Goal: Task Accomplishment & Management: Manage account settings

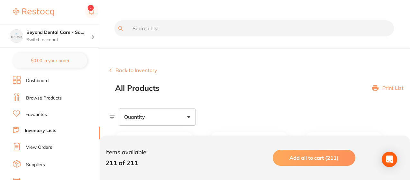
scroll to position [951, 0]
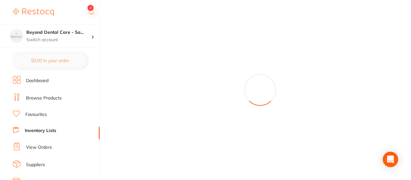
click at [45, 129] on link "Inventory Lists" at bounding box center [40, 130] width 31 height 6
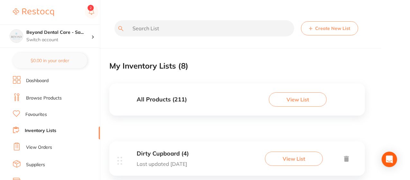
click at [277, 156] on button "View List" at bounding box center [294, 158] width 58 height 14
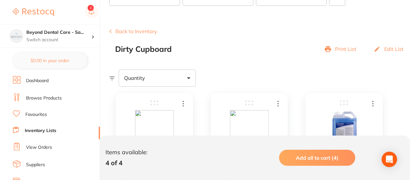
scroll to position [47, 0]
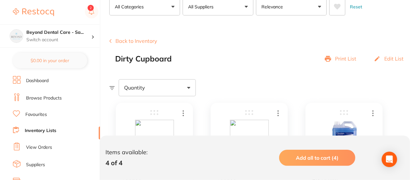
click at [148, 40] on button "Back to Inventory" at bounding box center [133, 41] width 48 height 6
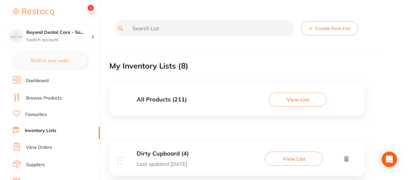
scroll to position [157, 0]
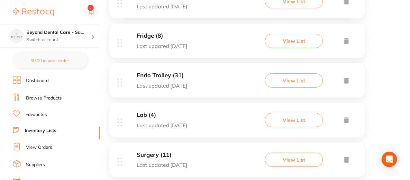
click at [301, 37] on button "View List" at bounding box center [294, 41] width 58 height 14
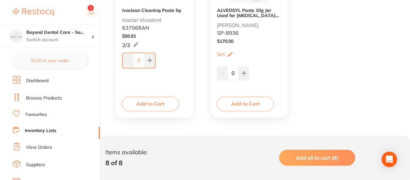
scroll to position [561, 0]
click at [51, 130] on link "Inventory Lists" at bounding box center [40, 130] width 31 height 6
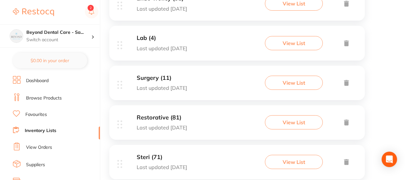
scroll to position [244, 0]
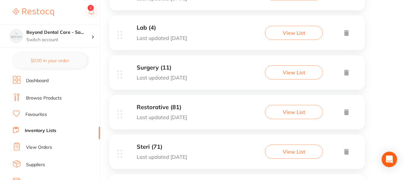
click at [170, 154] on p "Last updated [DATE]" at bounding box center [162, 157] width 50 height 6
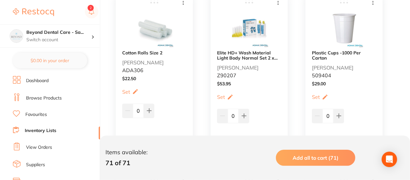
scroll to position [167, 0]
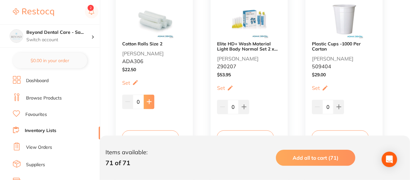
click at [151, 103] on icon at bounding box center [149, 101] width 5 height 5
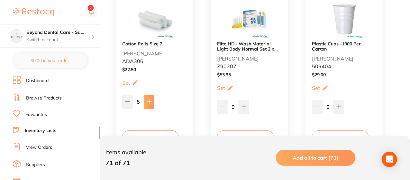
click at [151, 103] on icon at bounding box center [149, 101] width 5 height 5
type input "9"
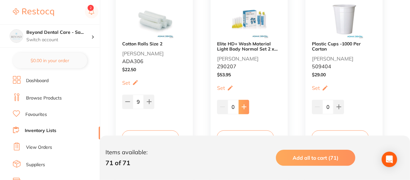
click at [249, 110] on button at bounding box center [243, 107] width 11 height 14
type input "1"
click at [335, 105] on button at bounding box center [338, 107] width 11 height 14
type input "1"
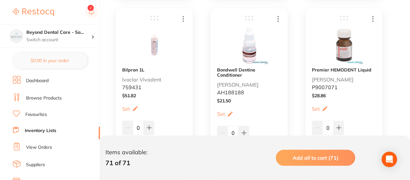
scroll to position [334, 0]
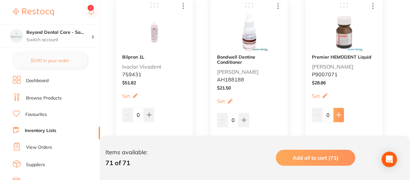
click at [337, 115] on icon at bounding box center [338, 114] width 5 height 5
type input "2"
click at [242, 117] on icon at bounding box center [243, 119] width 5 height 5
type input "1"
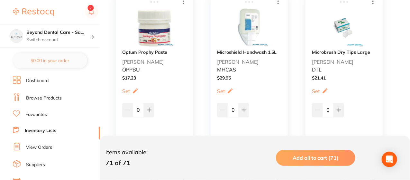
scroll to position [527, 0]
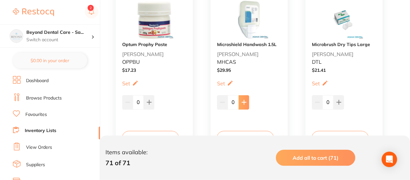
click at [245, 100] on icon at bounding box center [243, 102] width 5 height 5
type input "2"
click at [149, 102] on icon at bounding box center [149, 102] width 4 height 4
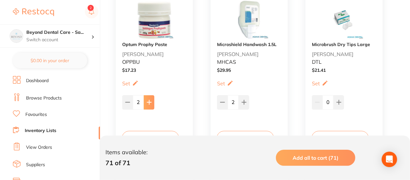
click at [149, 102] on icon at bounding box center [149, 102] width 4 height 4
type input "4"
click at [339, 103] on icon at bounding box center [338, 102] width 5 height 5
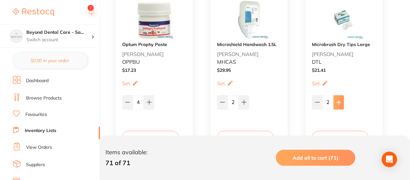
click at [339, 103] on icon at bounding box center [338, 102] width 5 height 5
click at [314, 106] on button at bounding box center [317, 102] width 11 height 14
type input "4"
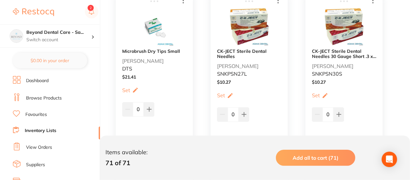
scroll to position [707, 0]
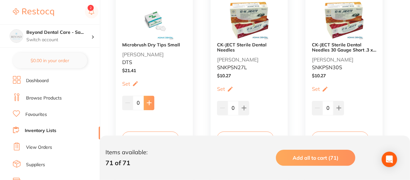
click at [151, 98] on button at bounding box center [149, 102] width 11 height 14
type input "3"
click at [243, 104] on button at bounding box center [243, 108] width 11 height 14
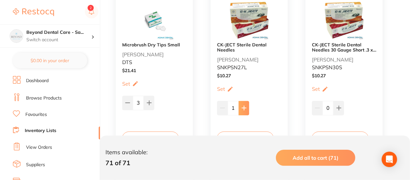
click at [243, 104] on button at bounding box center [243, 108] width 11 height 14
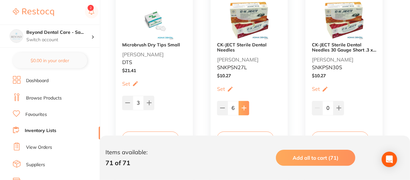
click at [243, 104] on button at bounding box center [243, 108] width 11 height 14
click at [222, 108] on icon at bounding box center [222, 108] width 4 height 0
type input "7"
click at [337, 107] on icon at bounding box center [338, 107] width 5 height 5
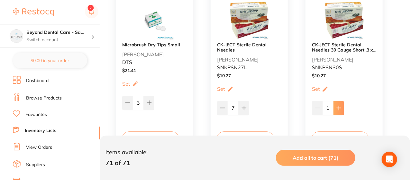
click at [337, 107] on icon at bounding box center [338, 107] width 5 height 5
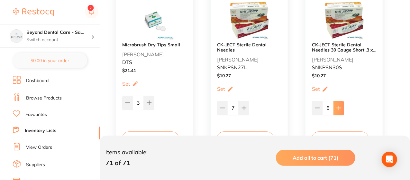
click at [337, 107] on icon at bounding box center [338, 107] width 5 height 5
click at [315, 105] on icon at bounding box center [317, 107] width 5 height 5
type input "7"
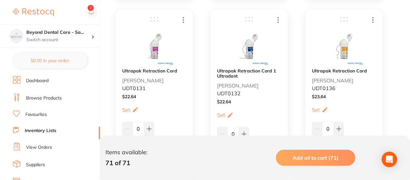
scroll to position [874, 0]
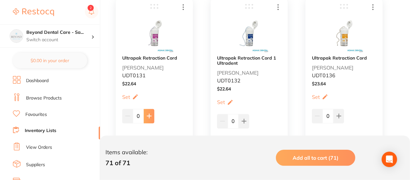
click at [149, 115] on icon at bounding box center [149, 116] width 4 height 4
type input "2"
click at [245, 120] on icon at bounding box center [243, 120] width 5 height 5
type input "1"
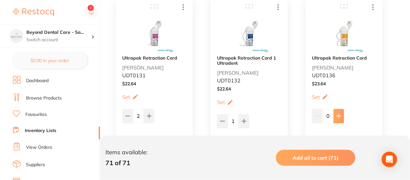
click at [337, 117] on icon at bounding box center [338, 115] width 5 height 5
type input "1"
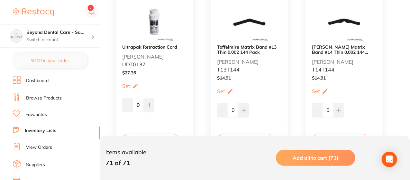
scroll to position [1067, 0]
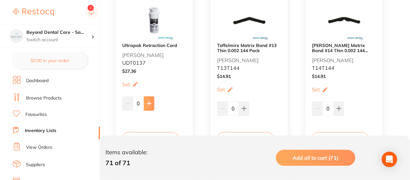
click at [147, 105] on icon at bounding box center [149, 103] width 5 height 5
type input "1"
click at [341, 107] on button at bounding box center [338, 108] width 11 height 14
type input "2"
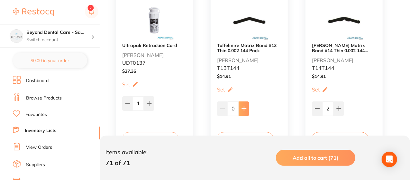
click at [245, 106] on icon at bounding box center [243, 108] width 5 height 5
type input "2"
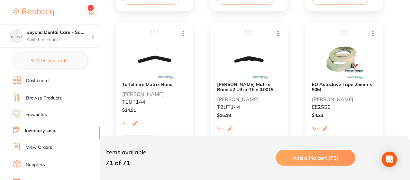
scroll to position [1221, 0]
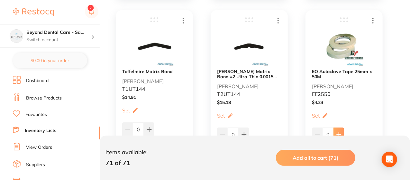
click at [337, 132] on icon at bounding box center [338, 134] width 5 height 5
type input "1"
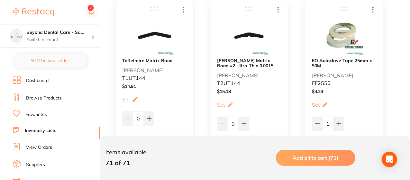
scroll to position [1234, 0]
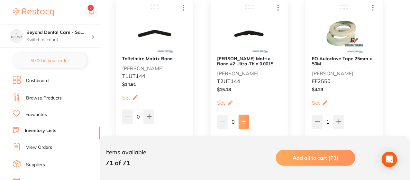
click at [244, 124] on button at bounding box center [243, 121] width 11 height 14
type input "2"
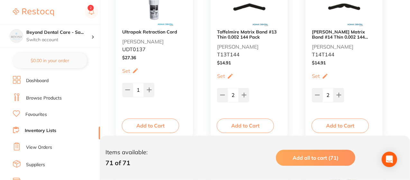
scroll to position [1079, 0]
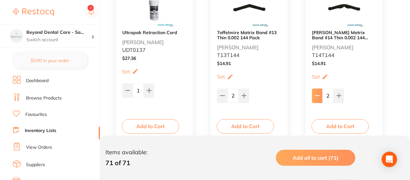
click at [319, 93] on icon at bounding box center [317, 95] width 5 height 5
type input "0"
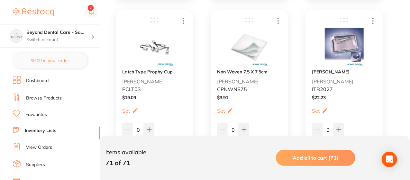
scroll to position [1414, 0]
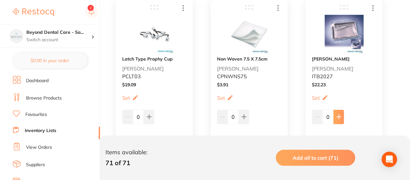
click at [342, 117] on button at bounding box center [338, 117] width 11 height 14
type input "1"
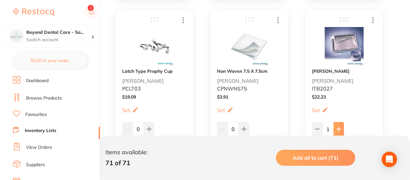
scroll to position [1401, 0]
click at [336, 129] on icon at bounding box center [338, 130] width 4 height 4
type input "2"
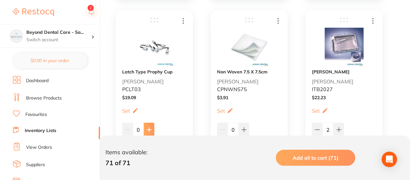
click at [151, 132] on button at bounding box center [149, 129] width 11 height 14
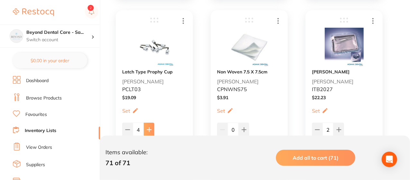
type input "5"
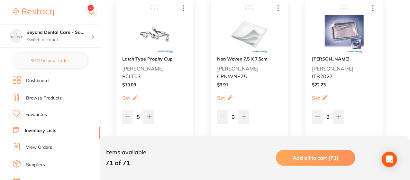
scroll to position [1426, 0]
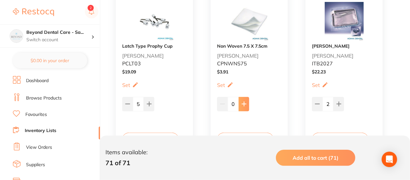
click at [242, 104] on icon at bounding box center [243, 103] width 5 height 5
click at [244, 104] on icon at bounding box center [243, 103] width 5 height 5
click at [244, 104] on icon at bounding box center [244, 104] width 4 height 4
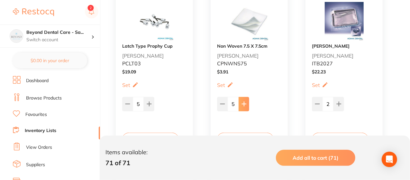
click at [244, 104] on icon at bounding box center [244, 104] width 4 height 4
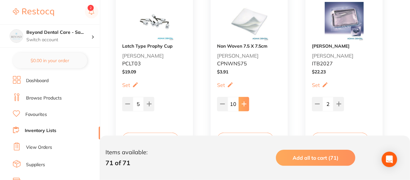
click at [244, 104] on icon at bounding box center [244, 104] width 4 height 4
click at [220, 104] on icon at bounding box center [222, 103] width 5 height 5
type input "8"
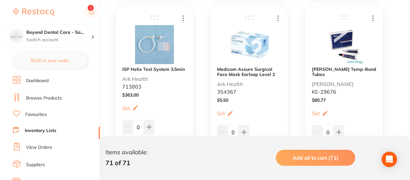
scroll to position [1596, 0]
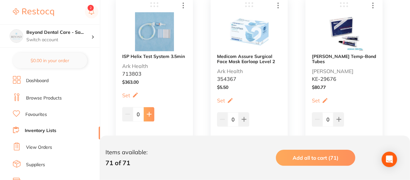
click at [145, 115] on button at bounding box center [149, 114] width 11 height 14
type input "1"
click at [337, 117] on icon at bounding box center [338, 119] width 5 height 5
type input "2"
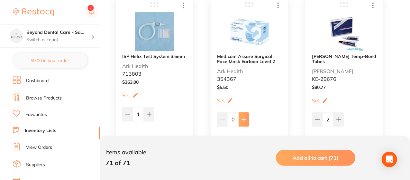
click at [244, 117] on icon at bounding box center [243, 119] width 5 height 5
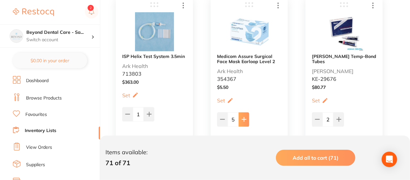
click at [244, 117] on icon at bounding box center [243, 119] width 5 height 5
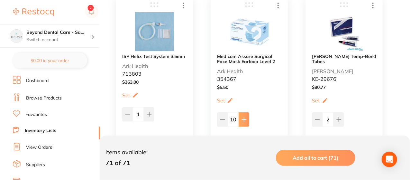
click at [244, 117] on icon at bounding box center [243, 119] width 5 height 5
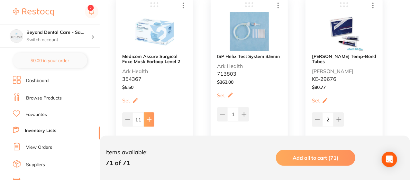
click at [147, 114] on button at bounding box center [149, 119] width 11 height 14
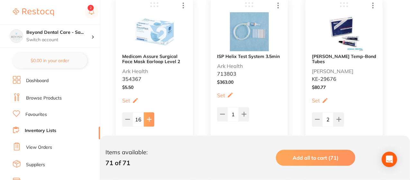
click at [147, 114] on button at bounding box center [149, 119] width 11 height 14
type input "20"
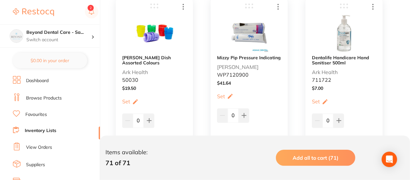
scroll to position [1776, 0]
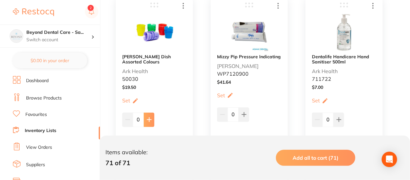
click at [152, 117] on button at bounding box center [149, 119] width 11 height 14
type input "1"
click at [243, 117] on button at bounding box center [243, 114] width 11 height 14
type input "2"
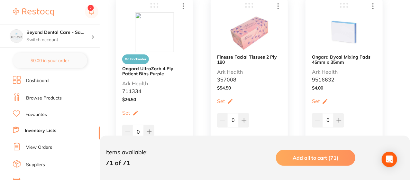
scroll to position [1969, 0]
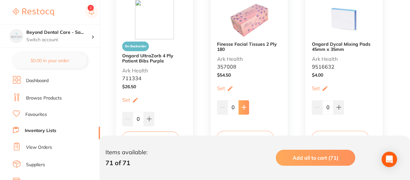
click at [242, 102] on button at bounding box center [243, 107] width 11 height 14
type input "1"
click at [337, 110] on button at bounding box center [338, 107] width 11 height 14
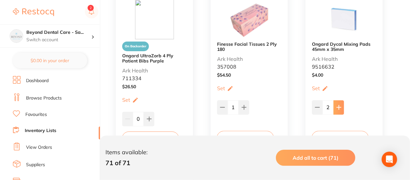
type input "3"
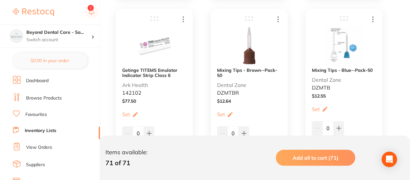
scroll to position [2136, 0]
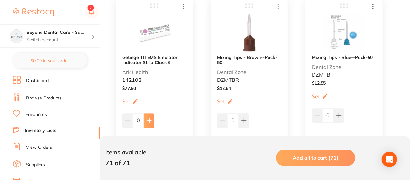
click at [149, 121] on icon at bounding box center [149, 120] width 4 height 4
type input "2"
click at [242, 120] on icon at bounding box center [243, 120] width 5 height 5
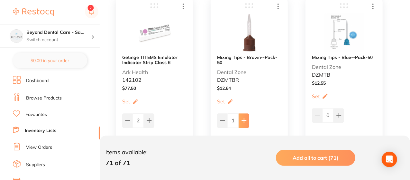
type input "2"
click at [339, 117] on icon at bounding box center [338, 114] width 5 height 5
click at [338, 116] on icon at bounding box center [338, 114] width 5 height 5
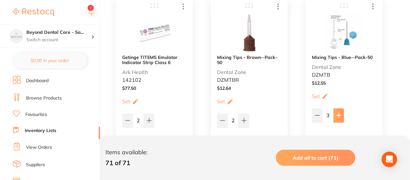
type input "4"
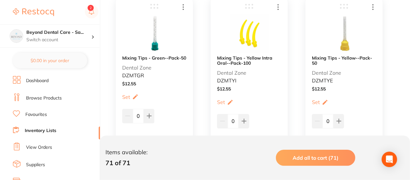
scroll to position [2316, 0]
click at [245, 116] on button at bounding box center [243, 120] width 11 height 14
type input "2"
click at [342, 114] on button at bounding box center [338, 120] width 11 height 14
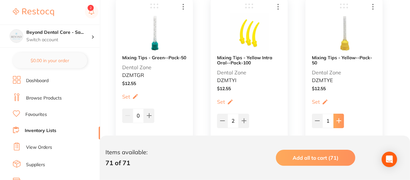
click at [342, 114] on button at bounding box center [338, 120] width 11 height 14
type input "2"
click at [147, 111] on button at bounding box center [149, 115] width 11 height 14
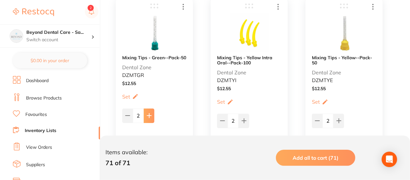
type input "3"
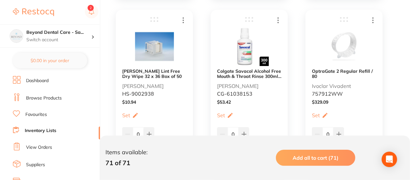
scroll to position [2676, 0]
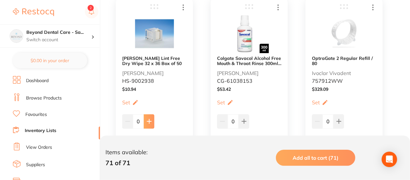
click at [148, 119] on icon at bounding box center [149, 121] width 5 height 5
type input "1"
click at [342, 120] on button at bounding box center [338, 121] width 11 height 14
type input "1"
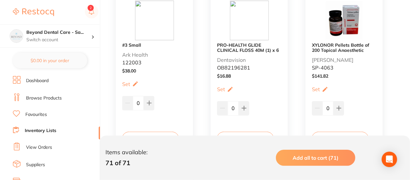
scroll to position [2496, 0]
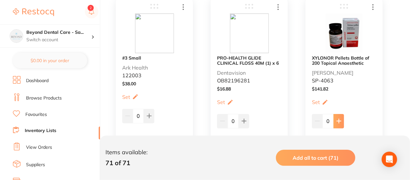
click at [338, 118] on icon at bounding box center [338, 120] width 5 height 5
type input "1"
click at [246, 118] on icon at bounding box center [243, 120] width 5 height 5
type input "1"
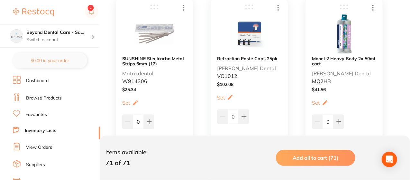
scroll to position [2869, 0]
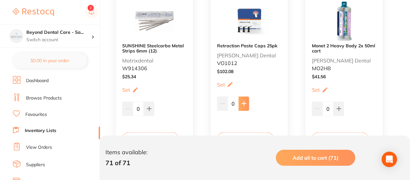
click at [246, 99] on button at bounding box center [243, 103] width 11 height 14
type input "3"
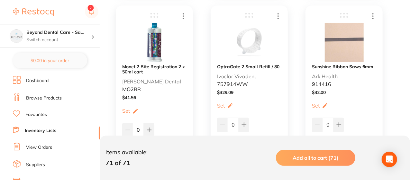
scroll to position [3036, 0]
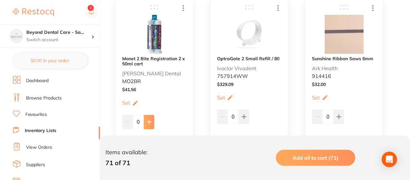
click at [150, 119] on icon at bounding box center [149, 121] width 5 height 5
type input "1"
click at [245, 113] on button at bounding box center [243, 117] width 11 height 14
type input "1"
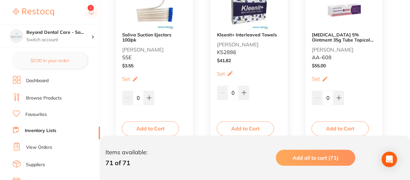
scroll to position [3781, 0]
click at [338, 95] on icon at bounding box center [338, 97] width 5 height 5
type input "3"
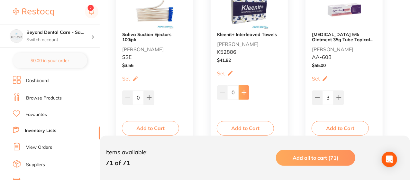
click at [245, 91] on icon at bounding box center [243, 92] width 5 height 5
click at [244, 91] on icon at bounding box center [244, 92] width 4 height 4
type input "2"
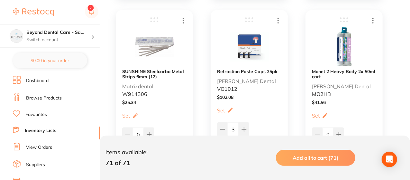
scroll to position [2856, 0]
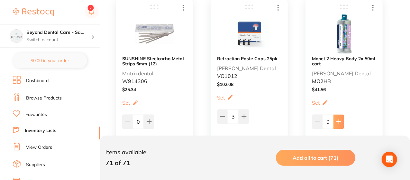
click at [339, 121] on icon at bounding box center [338, 122] width 4 height 4
type input "1"
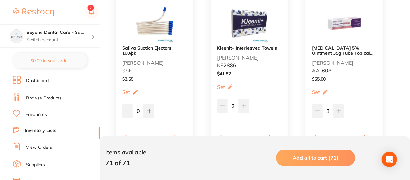
scroll to position [3768, 0]
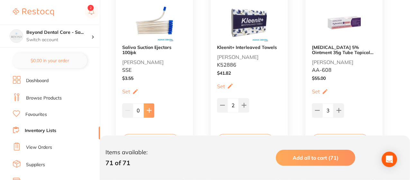
click at [150, 111] on icon at bounding box center [149, 110] width 5 height 5
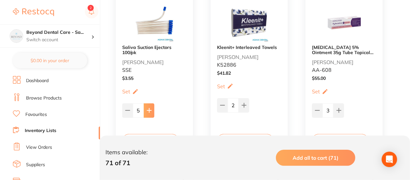
click at [150, 111] on icon at bounding box center [149, 110] width 5 height 5
click at [128, 109] on icon at bounding box center [127, 110] width 5 height 5
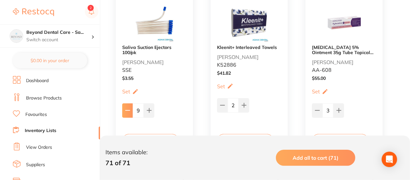
type input "8"
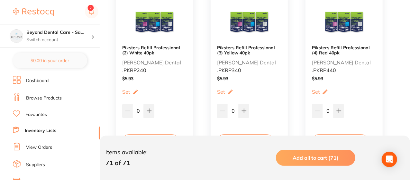
scroll to position [3408, 0]
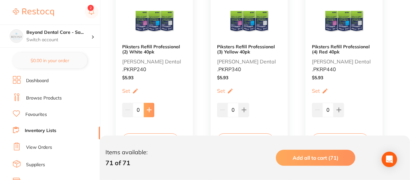
click at [149, 107] on icon at bounding box center [149, 109] width 5 height 5
click at [150, 108] on icon at bounding box center [149, 109] width 5 height 5
type input "2"
click at [242, 107] on icon at bounding box center [243, 109] width 5 height 5
type input "1"
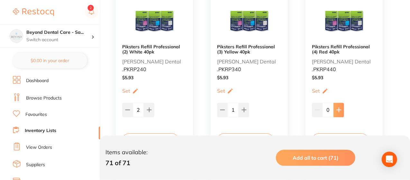
click at [337, 106] on button at bounding box center [338, 109] width 11 height 14
type input "1"
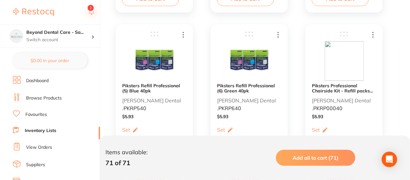
scroll to position [3563, 0]
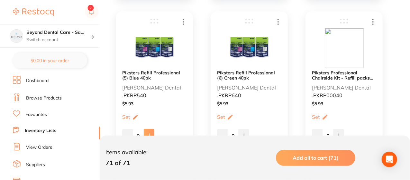
click at [147, 129] on button at bounding box center [149, 136] width 11 height 14
type input "1"
click at [242, 132] on button at bounding box center [243, 136] width 11 height 14
type input "1"
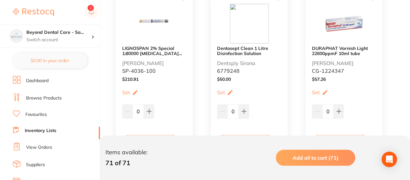
scroll to position [3948, 0]
click at [252, 124] on div "Dentosept Clean 1 Litre Disinfection Solution Dentsply Sirona 6779248 $ 50.00 S…" at bounding box center [248, 70] width 77 height 169
click at [243, 109] on icon at bounding box center [243, 110] width 5 height 5
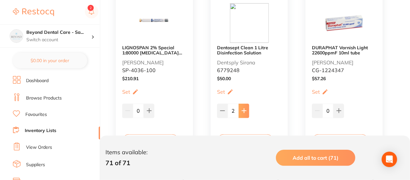
type input "3"
click at [336, 111] on icon at bounding box center [338, 110] width 5 height 5
type input "1"
click at [148, 109] on icon at bounding box center [149, 111] width 4 height 4
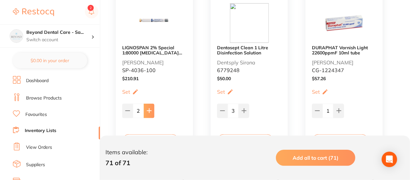
click at [148, 109] on icon at bounding box center [149, 111] width 4 height 4
type input "4"
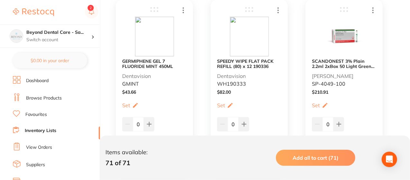
scroll to position [4115, 0]
click at [148, 125] on icon at bounding box center [149, 123] width 5 height 5
type input "3"
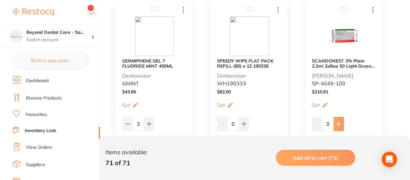
click at [337, 122] on icon at bounding box center [338, 123] width 5 height 5
click at [313, 124] on button at bounding box center [317, 124] width 11 height 14
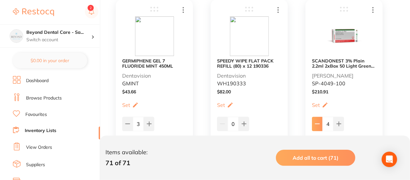
type input "3"
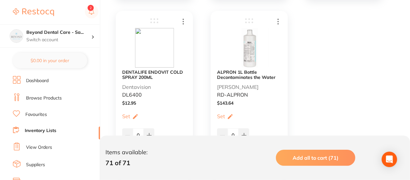
scroll to position [4295, 0]
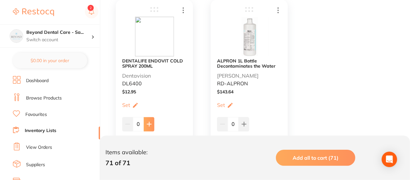
click at [152, 127] on button at bounding box center [149, 124] width 11 height 14
type input "3"
click at [243, 126] on icon at bounding box center [243, 123] width 5 height 5
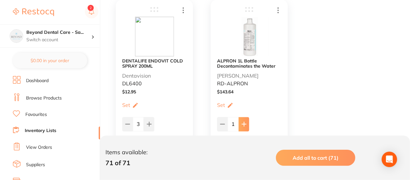
click at [243, 126] on icon at bounding box center [243, 123] width 5 height 5
type input "3"
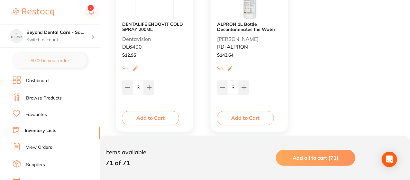
scroll to position [4346, 0]
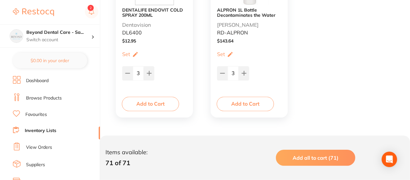
click at [43, 129] on link "Inventory Lists" at bounding box center [40, 130] width 31 height 6
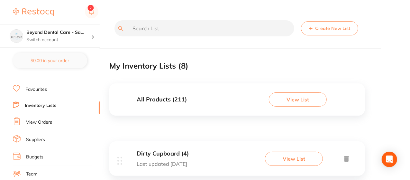
scroll to position [26, 0]
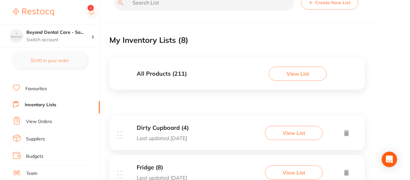
click at [280, 136] on button "View List" at bounding box center [294, 133] width 58 height 14
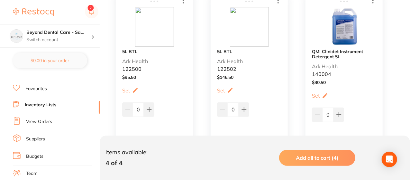
scroll to position [154, 0]
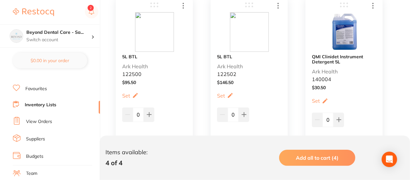
click at [280, 136] on div "Items available: 4 of 4 Add all to cart (4)" at bounding box center [255, 157] width 310 height 44
click at [338, 120] on icon at bounding box center [338, 119] width 5 height 5
type input "1"
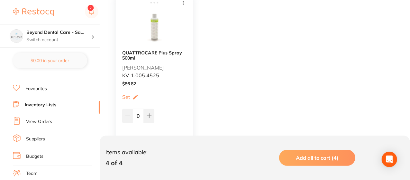
scroll to position [347, 0]
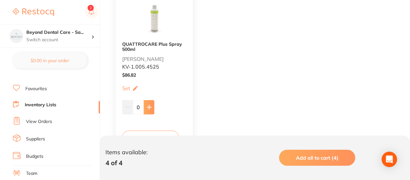
click at [152, 104] on button at bounding box center [149, 107] width 11 height 14
type input "1"
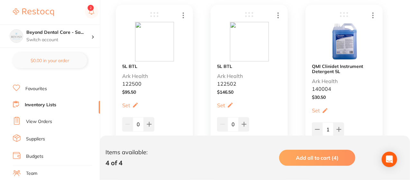
scroll to position [141, 0]
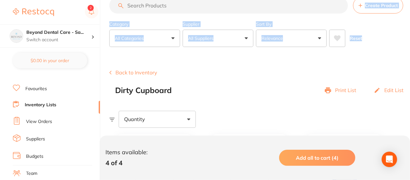
click at [409, 1] on section "Create Product Category All Categories All Categories 3D Printing anaesthetic a…" at bounding box center [259, 21] width 300 height 49
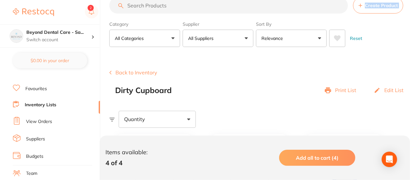
scroll to position [0, 0]
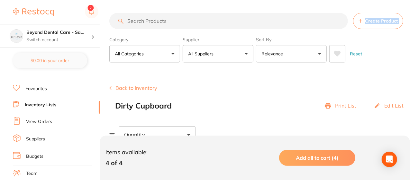
click at [409, 1] on html "$0.00 Beyond Dental Care - Sa... Switch account Beyond Dental Care - Sandstone …" at bounding box center [205, 90] width 410 height 180
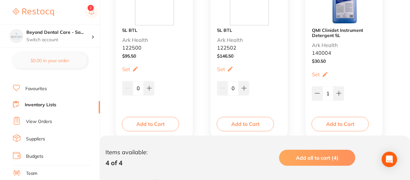
scroll to position [180, 0]
click at [52, 106] on link "Inventory Lists" at bounding box center [40, 105] width 31 height 6
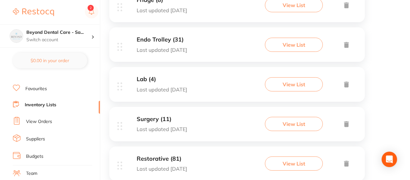
scroll to position [206, 0]
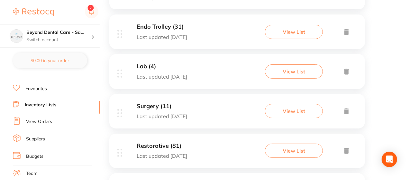
click at [289, 150] on button "View List" at bounding box center [294, 150] width 58 height 14
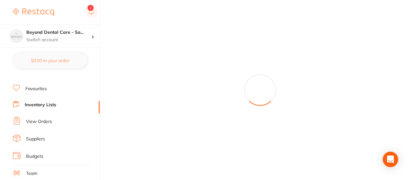
click at [49, 105] on link "Inventory Lists" at bounding box center [40, 105] width 31 height 6
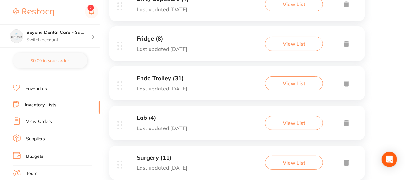
scroll to position [167, 0]
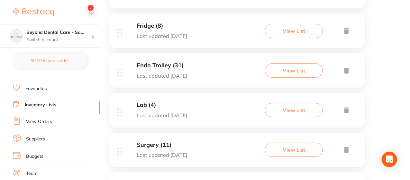
click at [290, 109] on button "View List" at bounding box center [294, 110] width 58 height 14
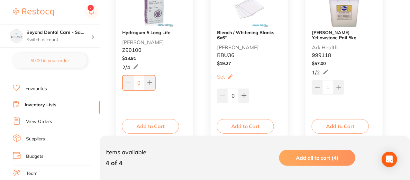
scroll to position [180, 0]
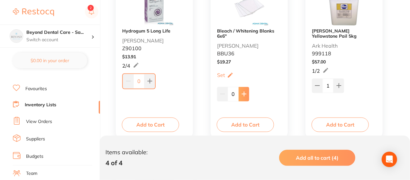
click at [243, 90] on button at bounding box center [243, 94] width 11 height 14
type input "2"
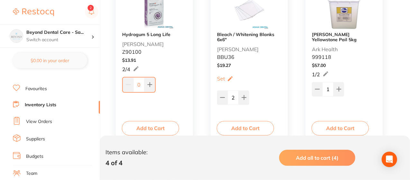
scroll to position [167, 0]
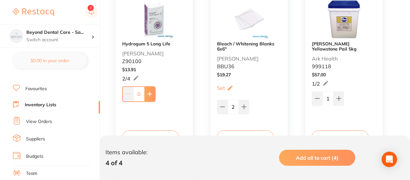
click at [147, 92] on icon at bounding box center [149, 93] width 5 height 5
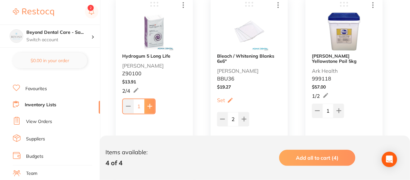
scroll to position [154, 0]
click at [153, 109] on button at bounding box center [149, 107] width 11 height 14
type input "2"
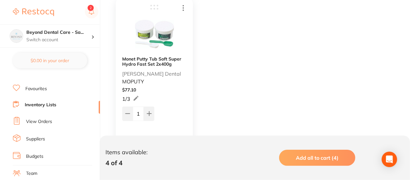
scroll to position [334, 0]
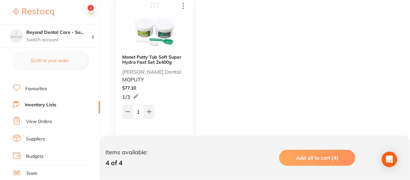
click at [49, 104] on link "Inventory Lists" at bounding box center [40, 105] width 31 height 6
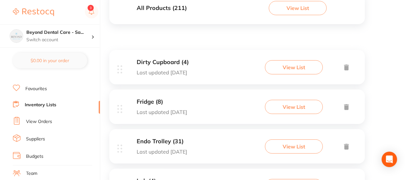
scroll to position [103, 0]
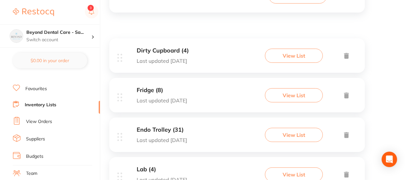
click at [292, 57] on button "View List" at bounding box center [294, 56] width 58 height 14
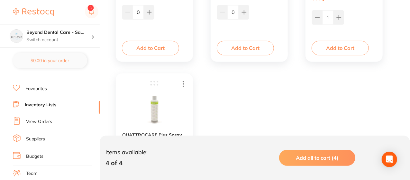
scroll to position [257, 0]
click at [48, 104] on link "Inventory Lists" at bounding box center [40, 105] width 31 height 6
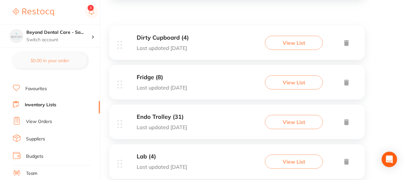
scroll to position [129, 0]
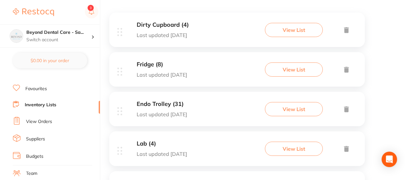
click at [211, 127] on div "Endo Trolley (31) Last updated [DATE] View List" at bounding box center [236, 112] width 255 height 40
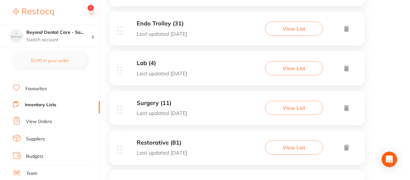
scroll to position [218, 0]
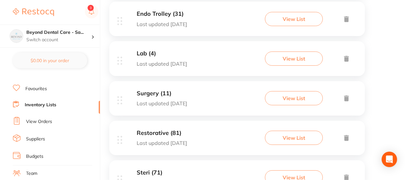
click at [306, 94] on button "View List" at bounding box center [294, 98] width 58 height 14
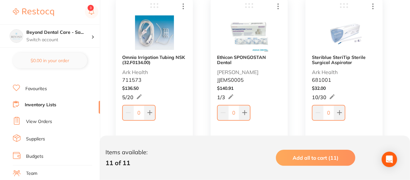
scroll to position [154, 0]
click at [339, 111] on icon at bounding box center [339, 112] width 4 height 4
type input "3"
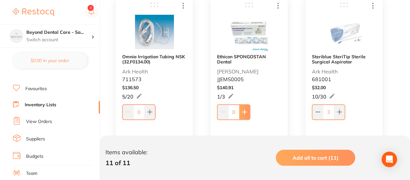
click at [244, 113] on icon at bounding box center [244, 112] width 4 height 4
type input "1"
click at [147, 111] on icon at bounding box center [149, 111] width 5 height 5
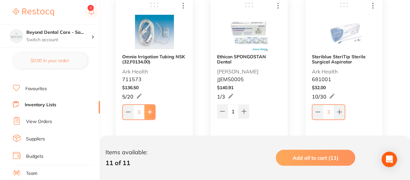
click at [147, 111] on icon at bounding box center [149, 111] width 5 height 5
click at [147, 111] on icon at bounding box center [149, 111] width 4 height 4
click at [128, 110] on icon at bounding box center [127, 111] width 5 height 5
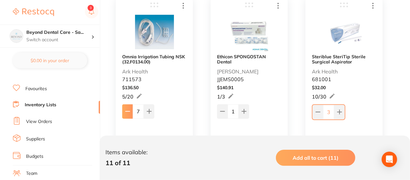
type input "6"
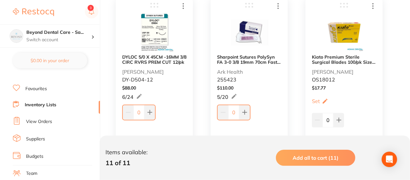
scroll to position [347, 0]
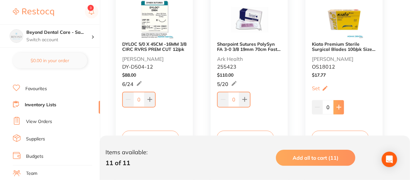
click at [340, 105] on icon at bounding box center [338, 106] width 5 height 5
type input "1"
click at [245, 98] on icon at bounding box center [244, 99] width 5 height 5
type input "1"
click at [152, 97] on button at bounding box center [149, 99] width 11 height 14
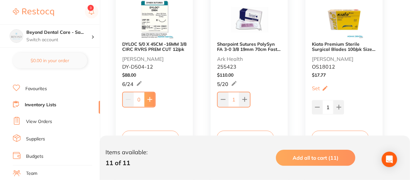
type input "1"
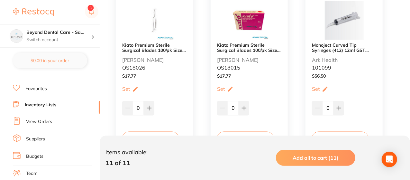
scroll to position [527, 0]
click at [148, 108] on icon at bounding box center [149, 107] width 5 height 5
type input "1"
click at [241, 105] on icon at bounding box center [243, 107] width 5 height 5
type input "1"
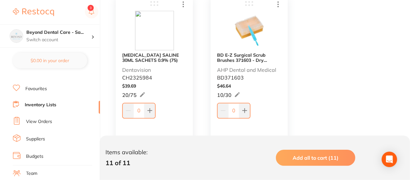
scroll to position [707, 0]
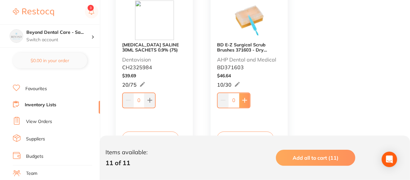
click at [245, 96] on button at bounding box center [244, 100] width 11 height 14
type input "1"
click at [151, 97] on icon at bounding box center [149, 99] width 5 height 5
type input "1"
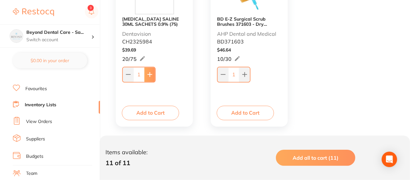
scroll to position [742, 0]
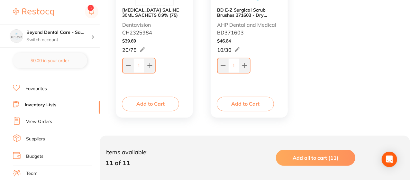
click at [51, 103] on link "Inventory Lists" at bounding box center [40, 105] width 31 height 6
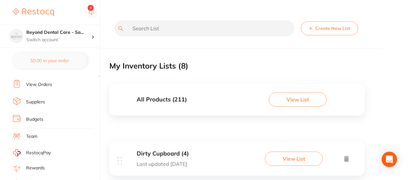
scroll to position [64, 0]
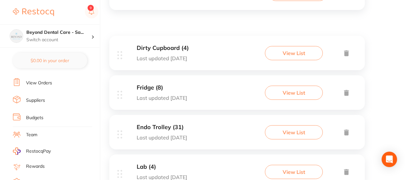
scroll to position [116, 0]
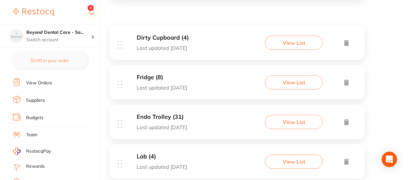
click at [268, 160] on button "View List" at bounding box center [294, 161] width 58 height 14
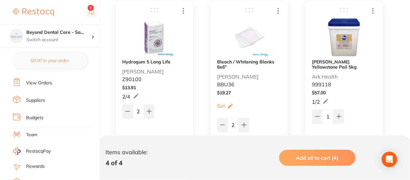
scroll to position [154, 0]
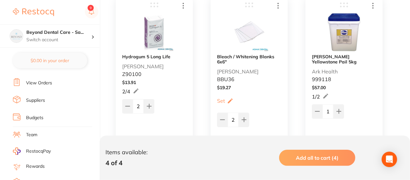
click at [98, 81] on li "View Orders" at bounding box center [56, 83] width 87 height 10
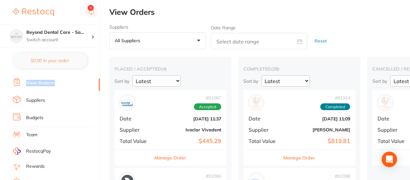
click at [98, 81] on li "View Orders" at bounding box center [56, 83] width 87 height 10
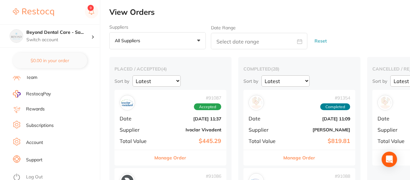
click at [83, 77] on li "Team" at bounding box center [56, 78] width 87 height 10
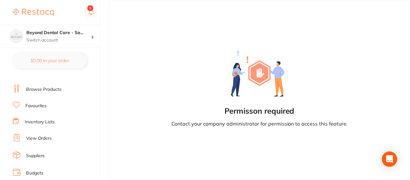
scroll to position [6, 0]
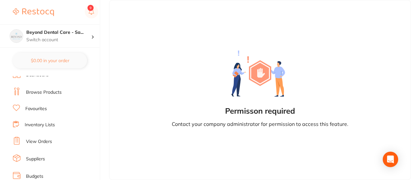
click at [51, 125] on link "Inventory Lists" at bounding box center [40, 124] width 30 height 6
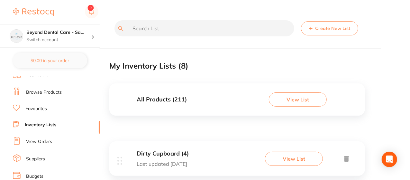
click at [179, 96] on h3 "All Products ( 211 )" at bounding box center [162, 99] width 50 height 7
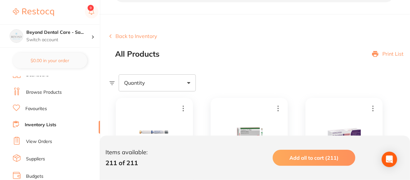
scroll to position [39, 0]
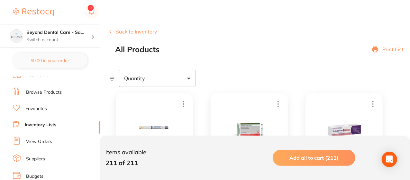
click at [140, 31] on button "Back to Inventory" at bounding box center [133, 32] width 48 height 6
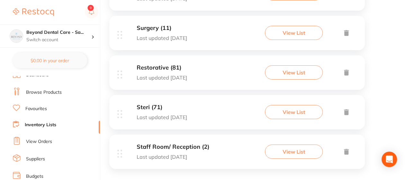
scroll to position [290, 0]
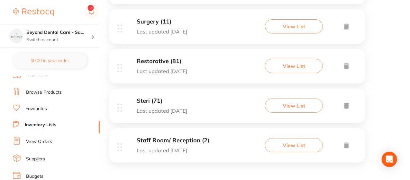
click at [278, 142] on button "View List" at bounding box center [294, 145] width 58 height 14
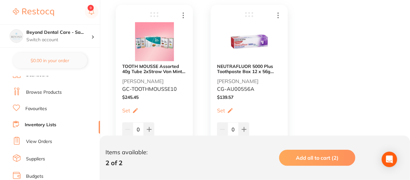
scroll to position [154, 0]
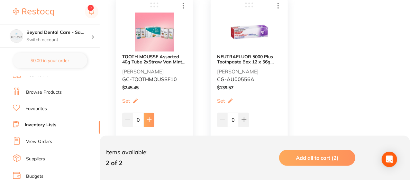
click at [150, 120] on icon at bounding box center [149, 119] width 5 height 5
type input "1"
click at [245, 122] on button at bounding box center [243, 119] width 11 height 14
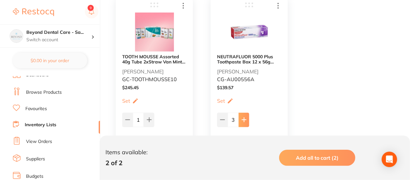
click at [245, 122] on button at bounding box center [243, 119] width 11 height 14
type input "5"
click at [60, 92] on link "Browse Products" at bounding box center [44, 92] width 36 height 6
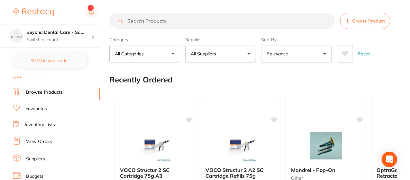
click at [151, 19] on input "search" at bounding box center [222, 21] width 226 height 16
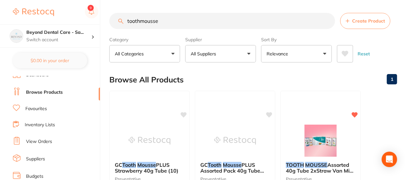
type input "toothmousse"
click at [218, 88] on div "Browse All Products 1" at bounding box center [253, 80] width 288 height 22
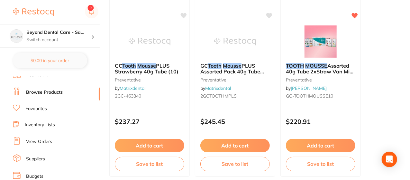
scroll to position [103, 0]
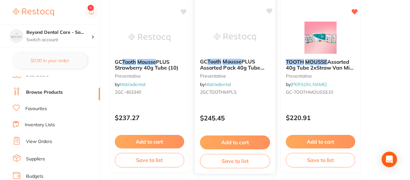
click at [236, 163] on button "Save to list" at bounding box center [235, 161] width 70 height 14
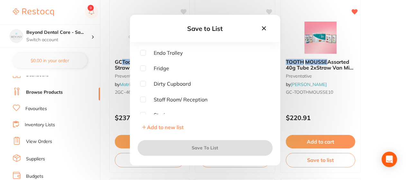
click at [144, 99] on input "checkbox" at bounding box center [143, 99] width 6 height 6
checkbox input "true"
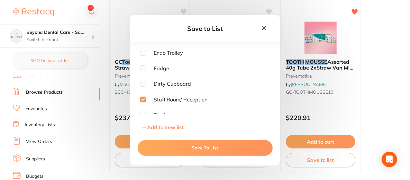
click at [206, 147] on button "Save To List" at bounding box center [205, 147] width 135 height 15
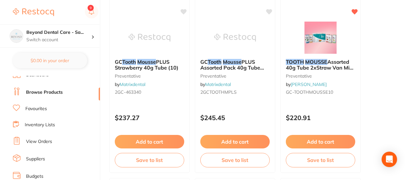
click at [50, 123] on link "Inventory Lists" at bounding box center [40, 124] width 30 height 6
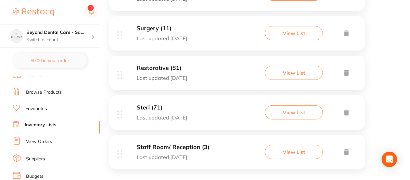
scroll to position [290, 0]
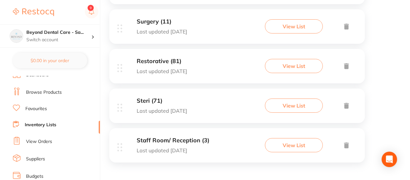
click at [290, 148] on button "View List" at bounding box center [294, 145] width 58 height 14
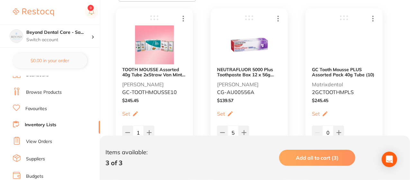
scroll to position [154, 0]
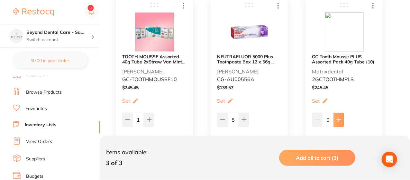
click at [341, 120] on icon at bounding box center [338, 119] width 5 height 5
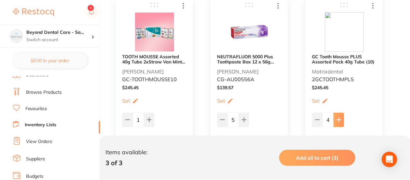
type input "5"
click at [149, 122] on button at bounding box center [149, 119] width 11 height 14
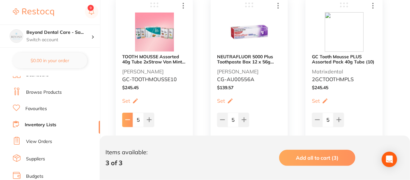
click at [127, 120] on icon at bounding box center [127, 119] width 5 height 5
type input "4"
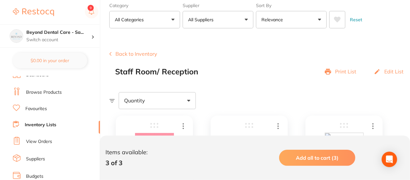
scroll to position [0, 0]
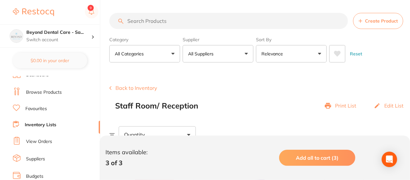
click at [52, 121] on link "Inventory Lists" at bounding box center [40, 124] width 31 height 6
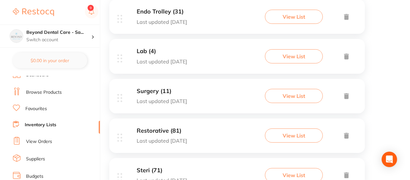
scroll to position [231, 0]
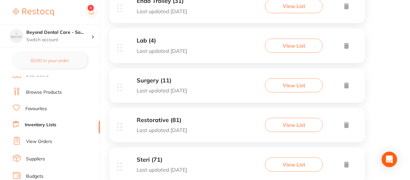
click at [303, 83] on button "View List" at bounding box center [294, 85] width 58 height 14
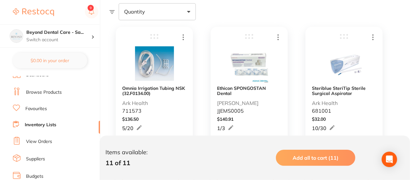
scroll to position [116, 0]
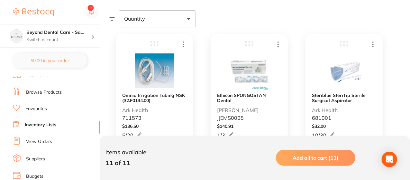
click at [53, 122] on link "Inventory Lists" at bounding box center [40, 124] width 31 height 6
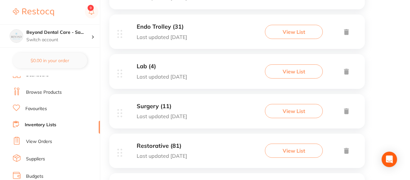
scroll to position [218, 0]
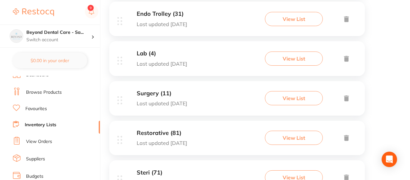
click at [298, 136] on button "View List" at bounding box center [294, 137] width 58 height 14
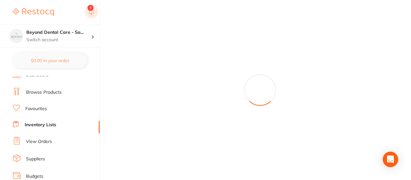
click at [94, 10] on rect at bounding box center [91, 11] width 13 height 13
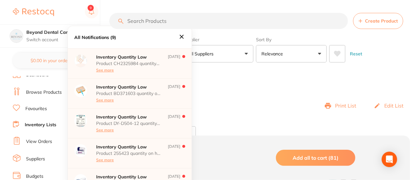
click at [182, 38] on icon at bounding box center [181, 36] width 7 height 7
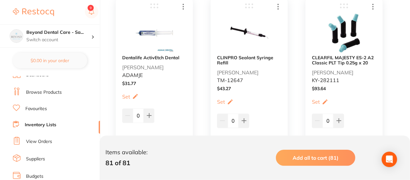
scroll to position [154, 0]
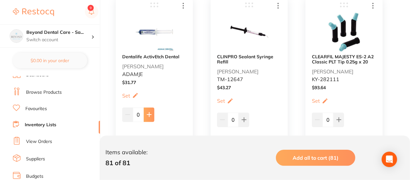
click at [150, 115] on icon at bounding box center [149, 114] width 5 height 5
type input "1"
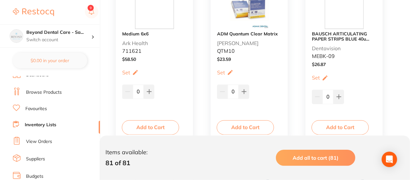
scroll to position [1786, 0]
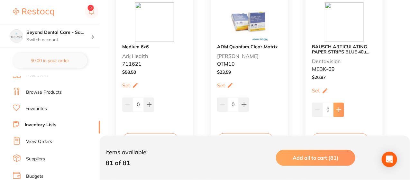
click at [338, 106] on button at bounding box center [338, 109] width 11 height 14
type input "1"
click at [244, 102] on icon at bounding box center [243, 104] width 5 height 5
type input "2"
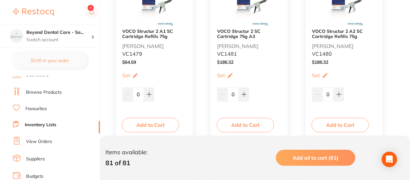
scroll to position [1259, 0]
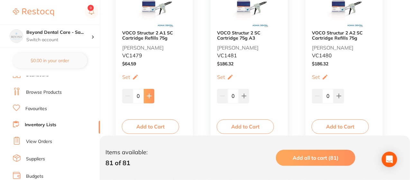
click at [148, 90] on button at bounding box center [149, 96] width 11 height 14
type input "1"
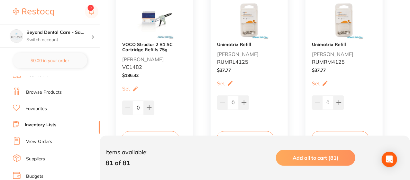
scroll to position [887, 0]
click at [148, 104] on button at bounding box center [149, 108] width 11 height 14
type input "1"
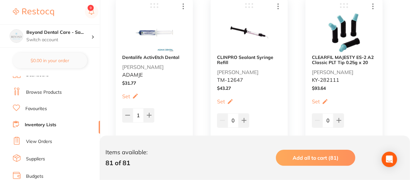
scroll to position [154, 0]
click at [243, 113] on button at bounding box center [243, 119] width 11 height 14
type input "2"
click at [338, 117] on icon at bounding box center [338, 119] width 5 height 5
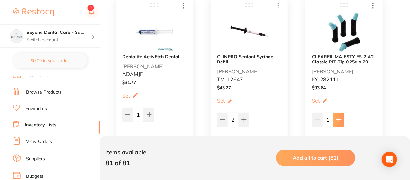
click at [338, 117] on icon at bounding box center [338, 119] width 5 height 5
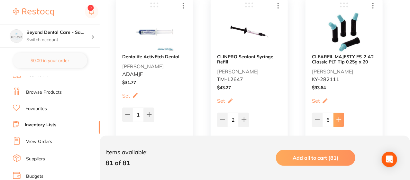
click at [338, 117] on icon at bounding box center [338, 119] width 5 height 5
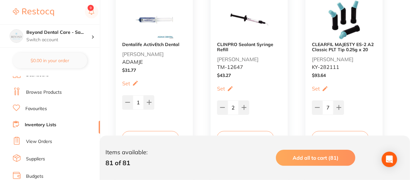
scroll to position [167, 0]
click at [317, 103] on button at bounding box center [317, 107] width 11 height 14
type input "6"
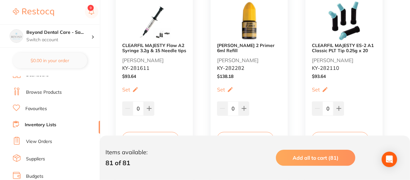
scroll to position [347, 0]
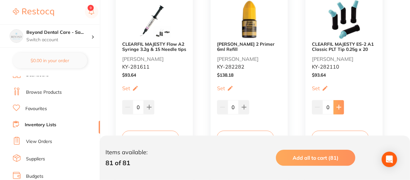
click at [339, 104] on button at bounding box center [338, 107] width 11 height 14
type input "1"
click at [148, 106] on icon at bounding box center [149, 107] width 4 height 4
type input "2"
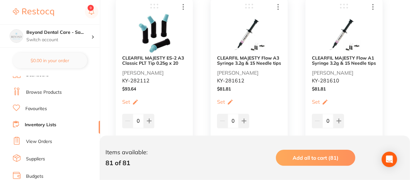
scroll to position [514, 0]
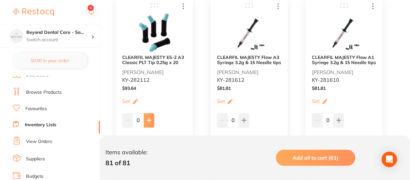
click at [154, 116] on button at bounding box center [149, 120] width 11 height 14
type input "3"
click at [244, 120] on icon at bounding box center [244, 120] width 4 height 4
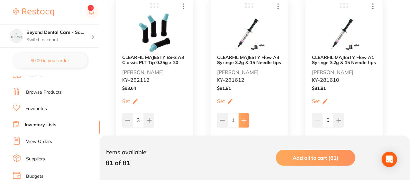
click at [244, 120] on icon at bounding box center [244, 120] width 4 height 4
type input "2"
click at [341, 121] on button at bounding box center [338, 120] width 11 height 14
type input "2"
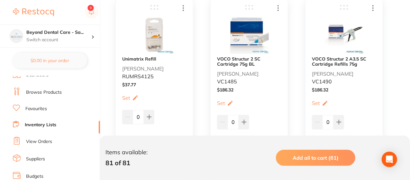
scroll to position [1054, 0]
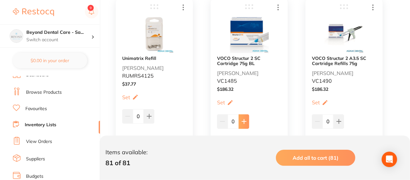
click at [240, 120] on button at bounding box center [243, 121] width 11 height 14
type input "2"
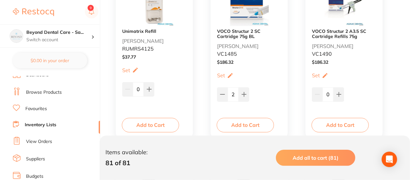
scroll to position [1079, 0]
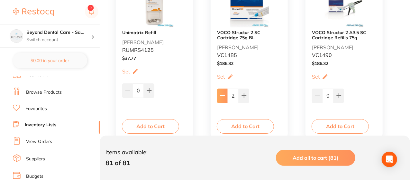
click at [224, 96] on icon at bounding box center [222, 95] width 5 height 5
type input "0"
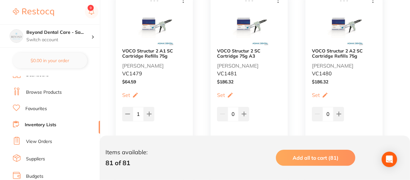
scroll to position [1247, 0]
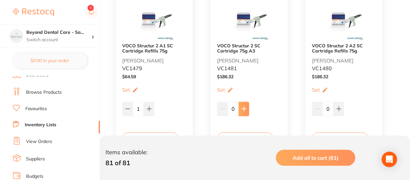
click at [244, 107] on icon at bounding box center [244, 109] width 4 height 4
type input "4"
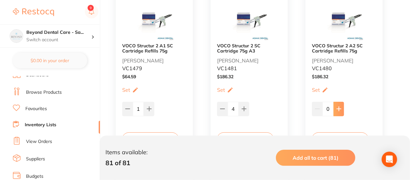
click at [339, 108] on icon at bounding box center [338, 109] width 4 height 4
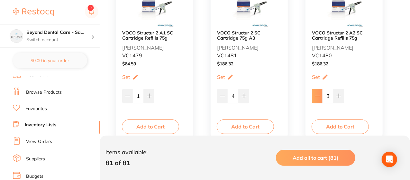
click at [319, 93] on icon at bounding box center [317, 95] width 5 height 5
type input "2"
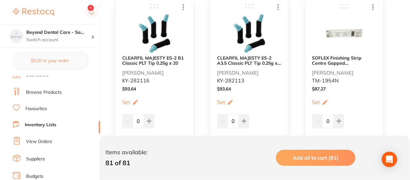
scroll to position [4887, 0]
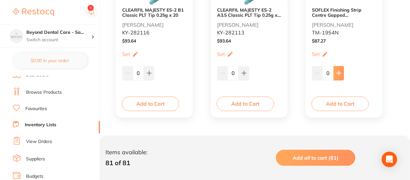
click at [339, 72] on icon at bounding box center [338, 73] width 4 height 4
type input "2"
click at [246, 71] on icon at bounding box center [243, 72] width 5 height 5
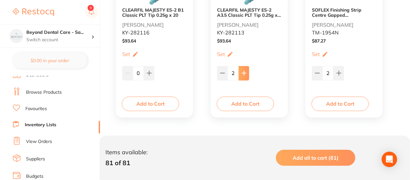
click at [246, 71] on icon at bounding box center [243, 72] width 5 height 5
type input "5"
click at [151, 72] on icon at bounding box center [149, 72] width 5 height 5
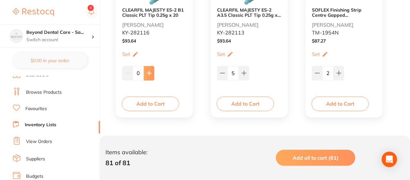
type input "1"
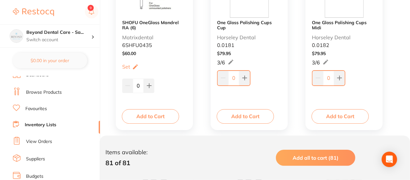
scroll to position [4681, 0]
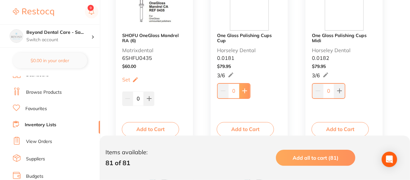
click at [245, 84] on button at bounding box center [244, 91] width 11 height 14
click at [245, 83] on button at bounding box center [243, 90] width 11 height 14
click at [226, 83] on button at bounding box center [222, 90] width 11 height 14
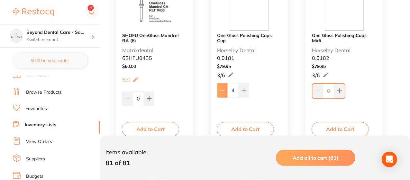
type input "3"
click at [339, 91] on icon at bounding box center [339, 91] width 4 height 4
type input "3"
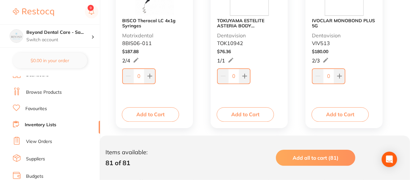
scroll to position [4514, 0]
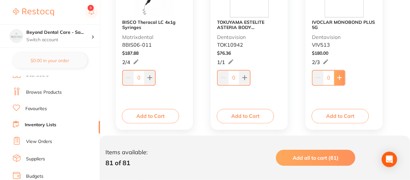
click at [340, 71] on button at bounding box center [339, 77] width 11 height 14
type input "1"
click at [149, 78] on icon at bounding box center [149, 78] width 4 height 4
type input "2"
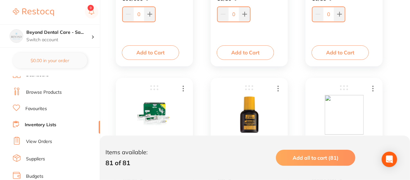
scroll to position [3846, 0]
